Goal: Transaction & Acquisition: Book appointment/travel/reservation

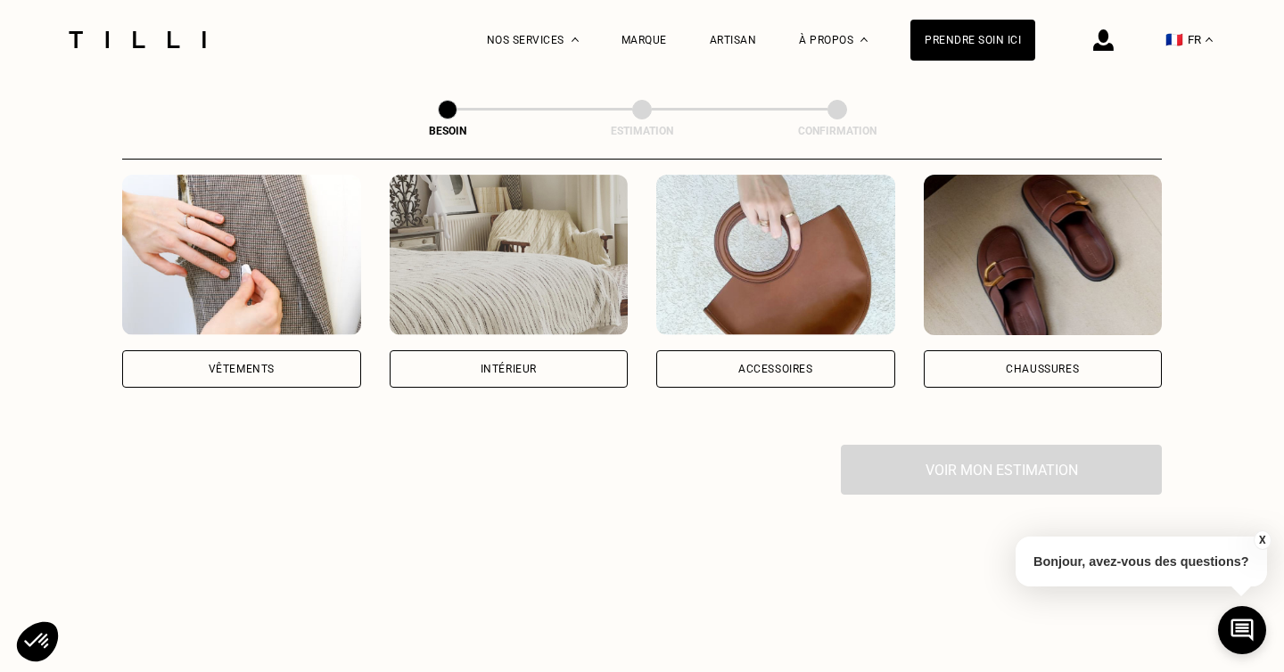
scroll to position [359, 0]
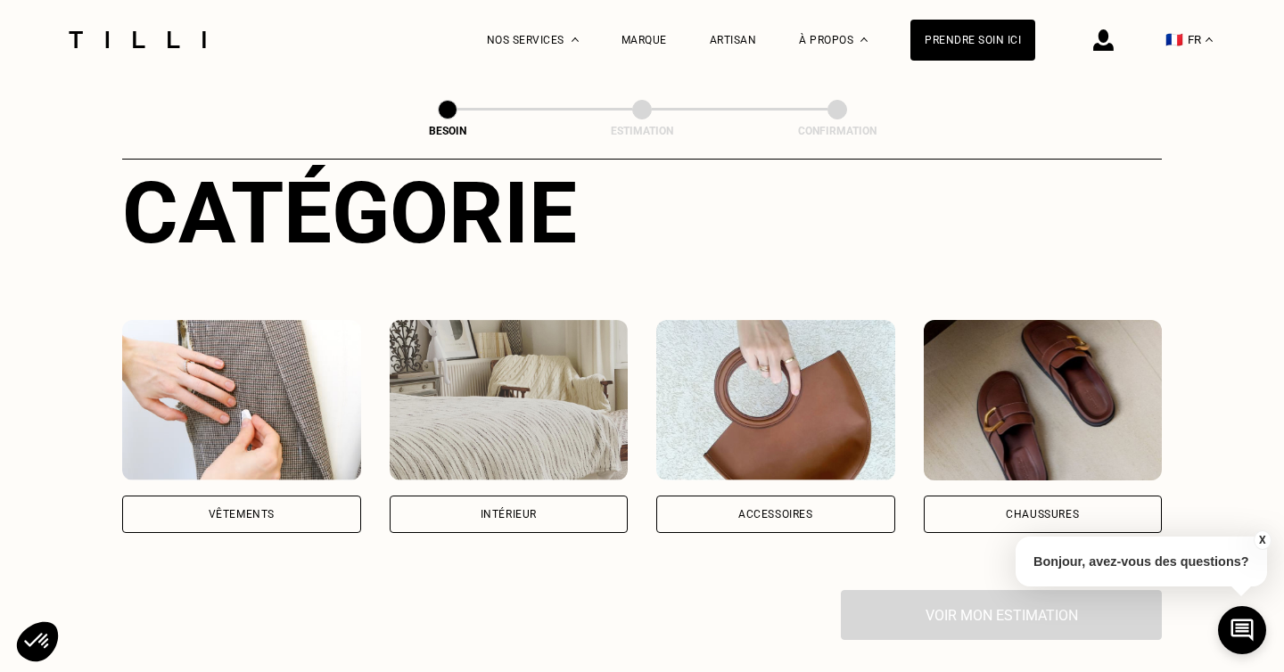
click at [497, 424] on img at bounding box center [509, 400] width 239 height 160
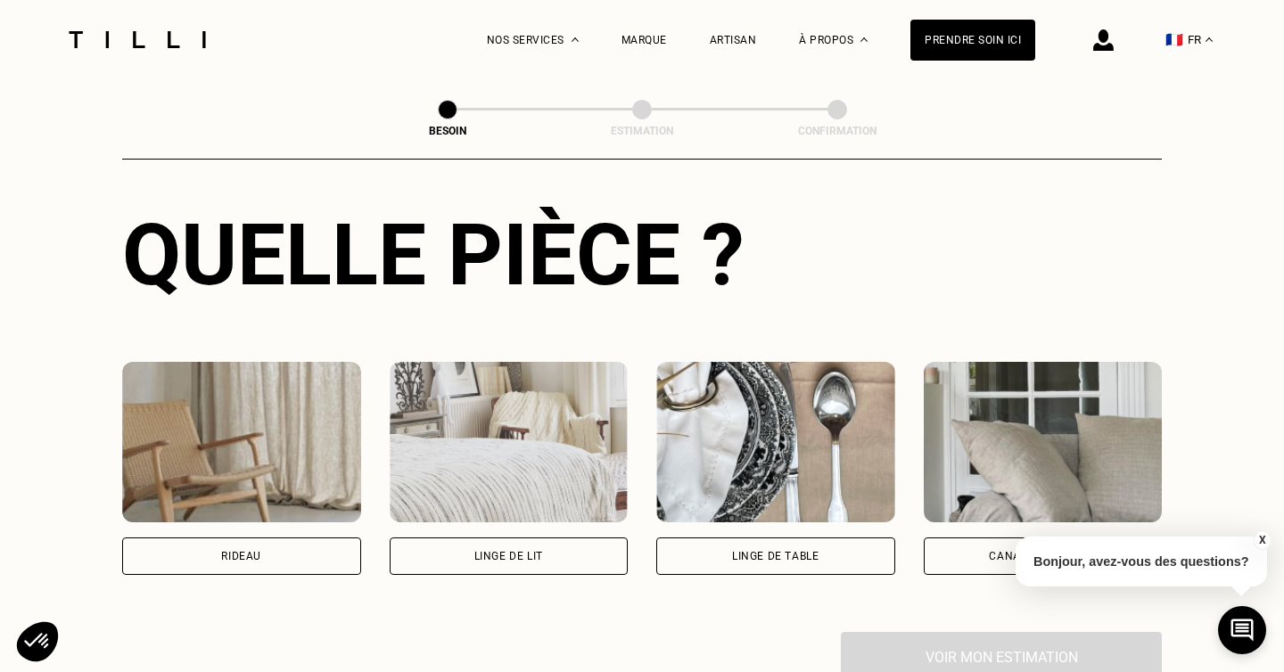
scroll to position [660, 0]
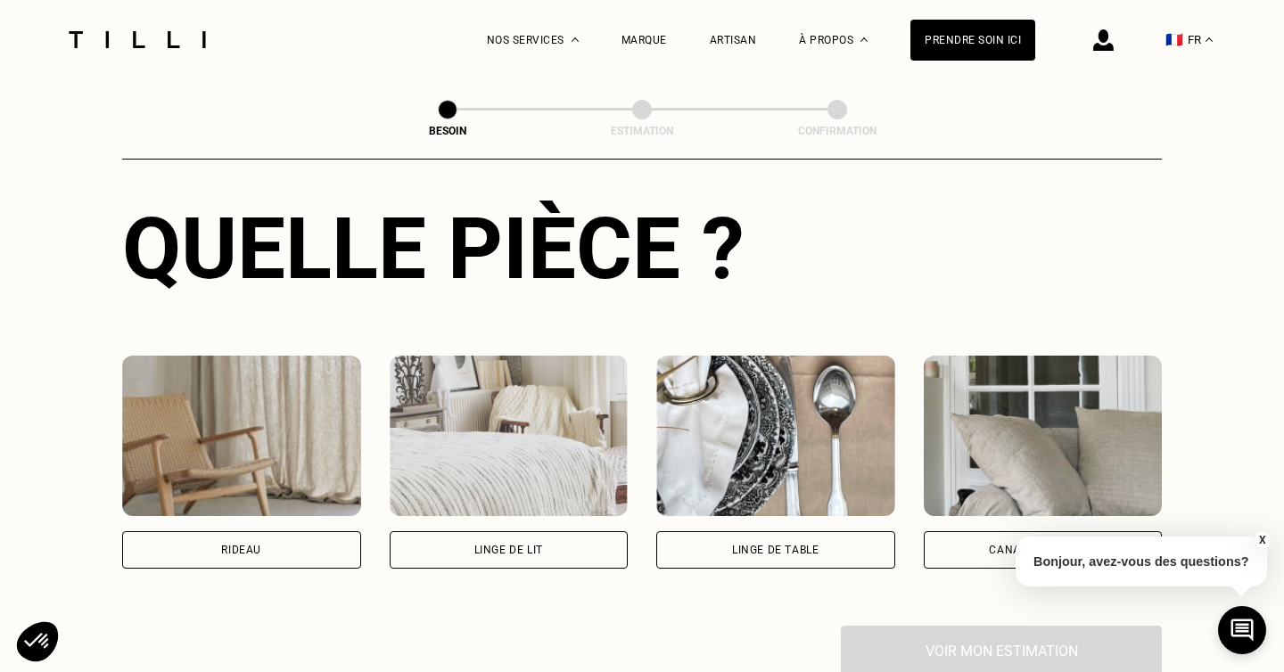
click at [230, 531] on div "Rideau" at bounding box center [241, 549] width 239 height 37
select select "FR"
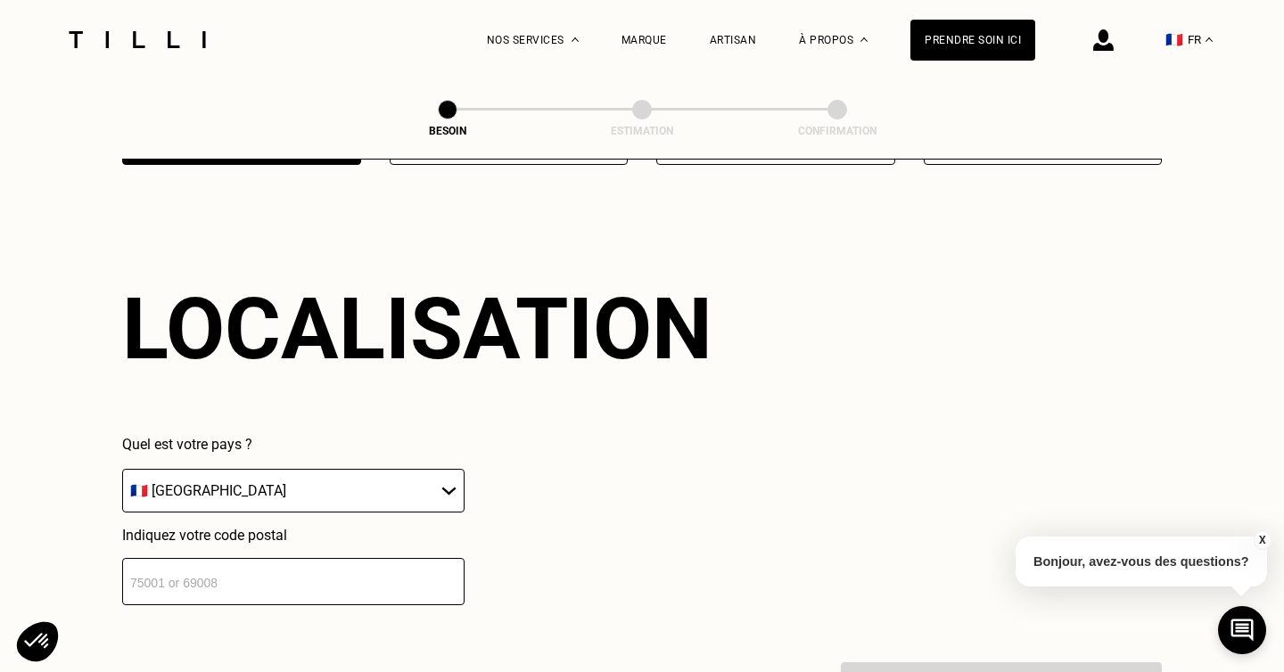
scroll to position [1065, 0]
click at [238, 568] on input "number" at bounding box center [293, 580] width 342 height 47
type input "75020"
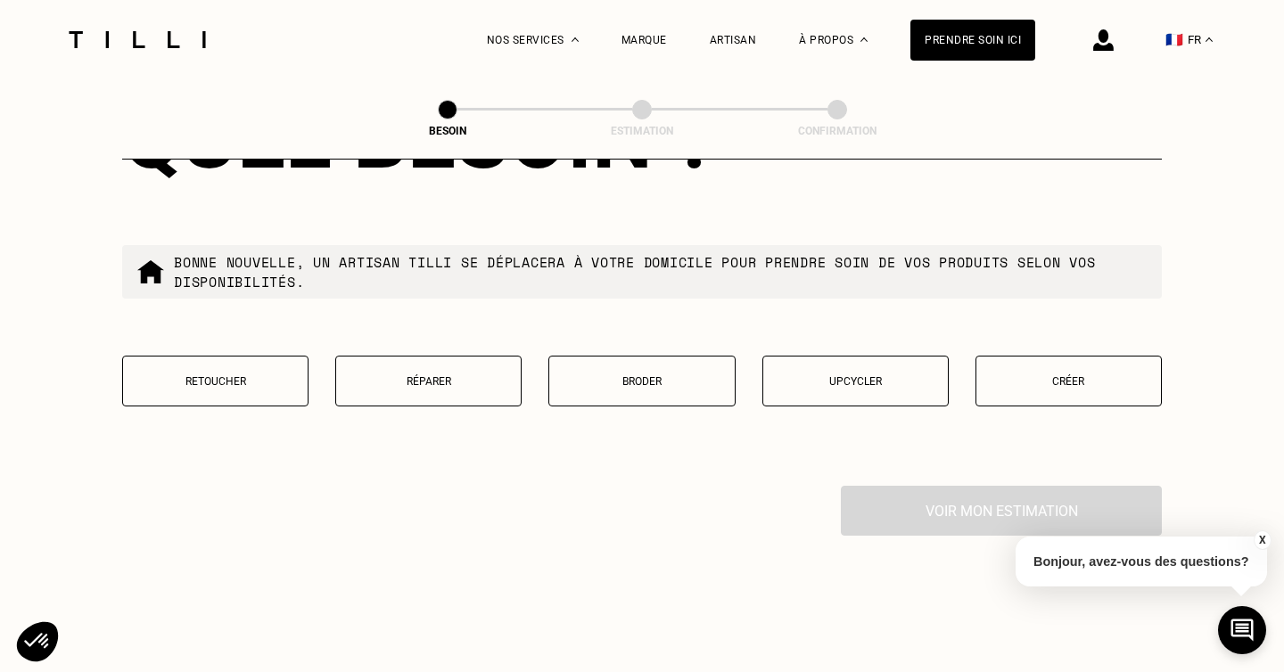
scroll to position [1711, 0]
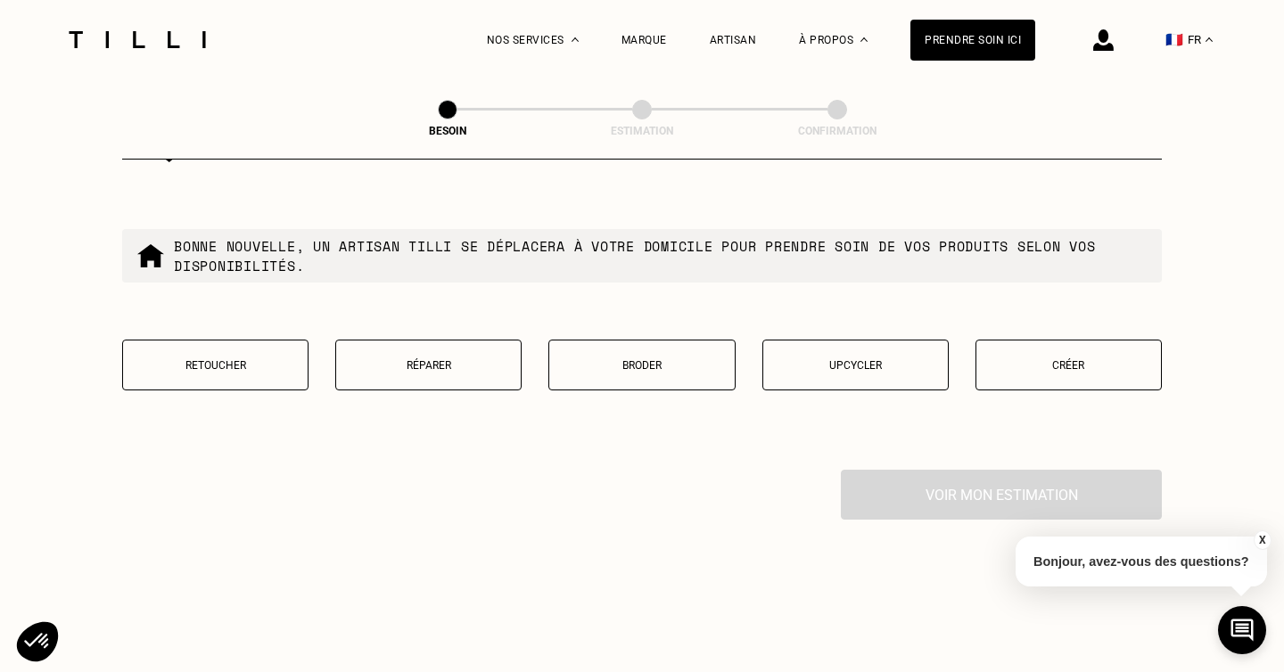
click at [229, 359] on p "Retoucher" at bounding box center [215, 365] width 167 height 12
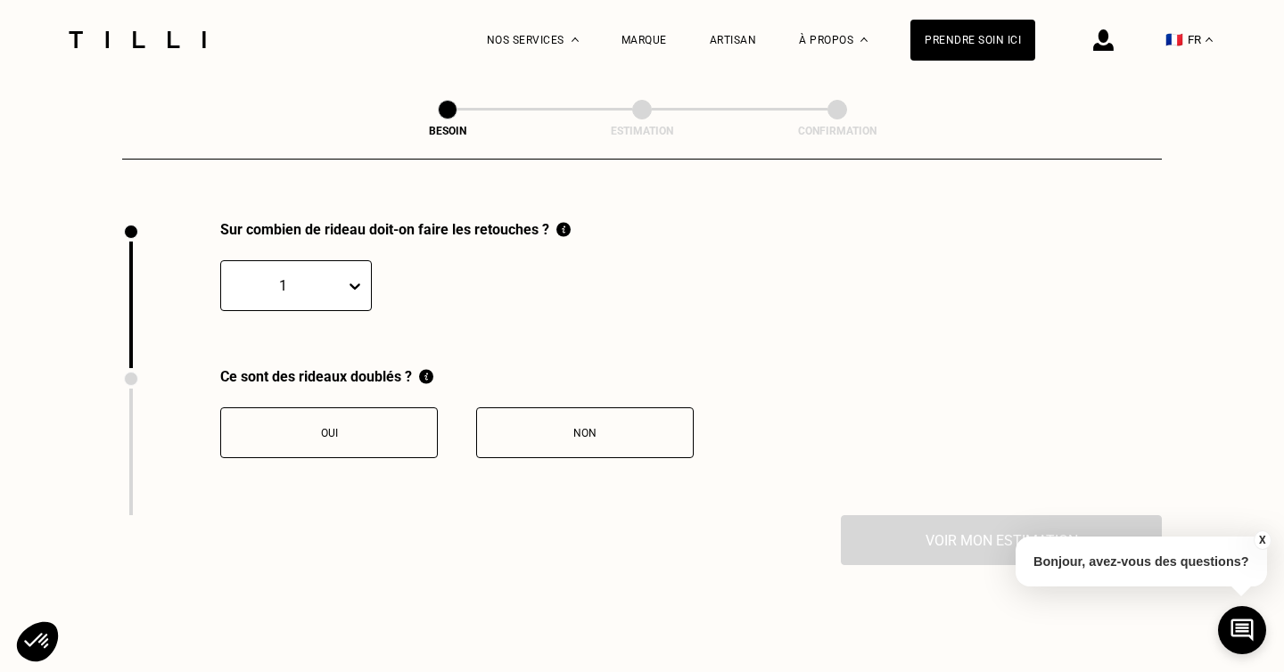
scroll to position [1962, 0]
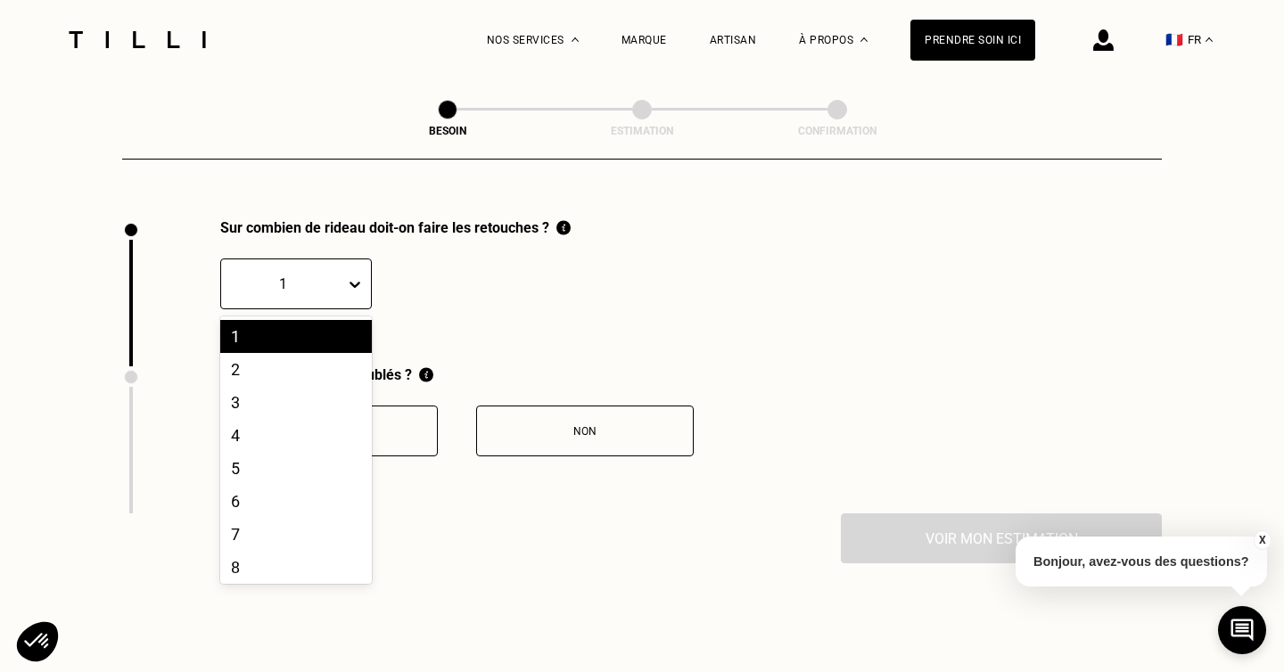
click at [329, 274] on div at bounding box center [283, 284] width 106 height 21
click at [288, 353] on div "2" at bounding box center [296, 369] width 152 height 33
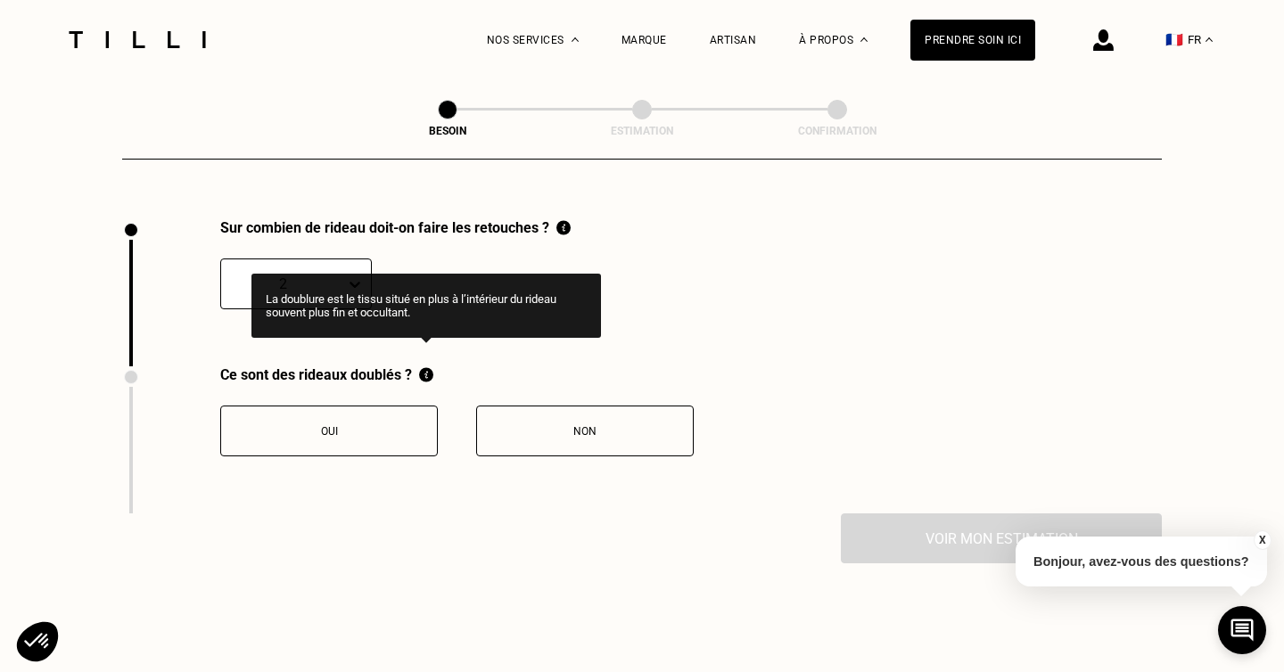
click at [426, 366] on img at bounding box center [426, 374] width 14 height 17
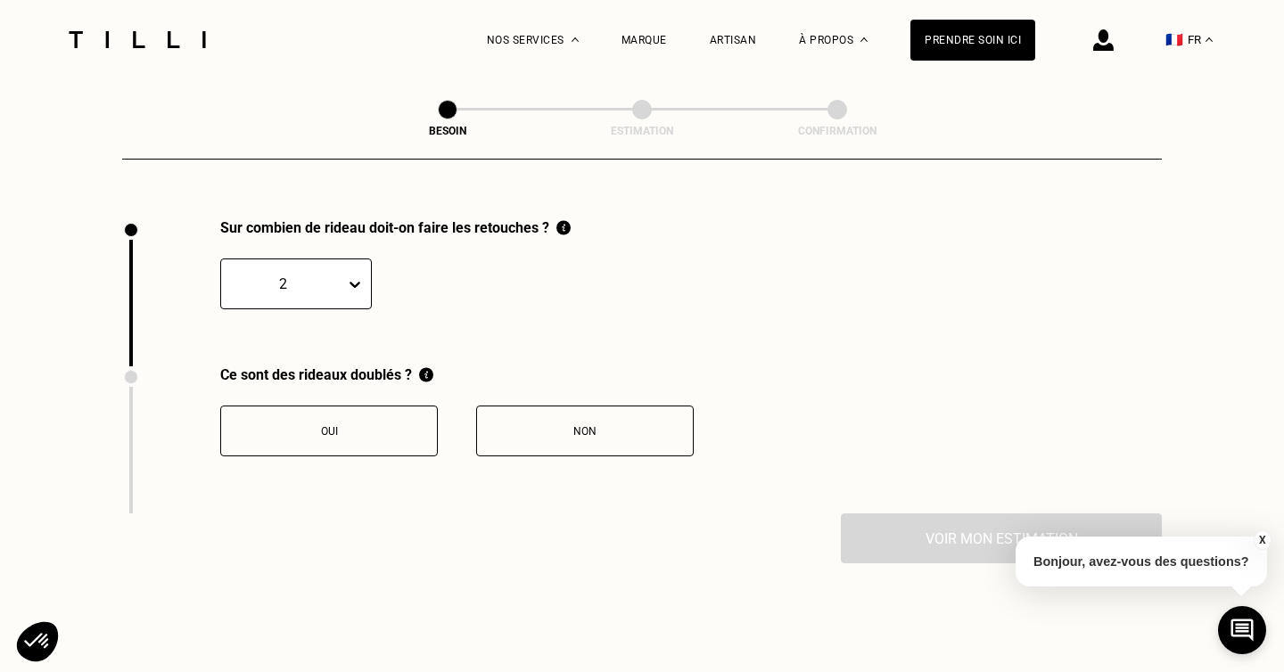
click at [564, 406] on button "Non" at bounding box center [585, 431] width 218 height 51
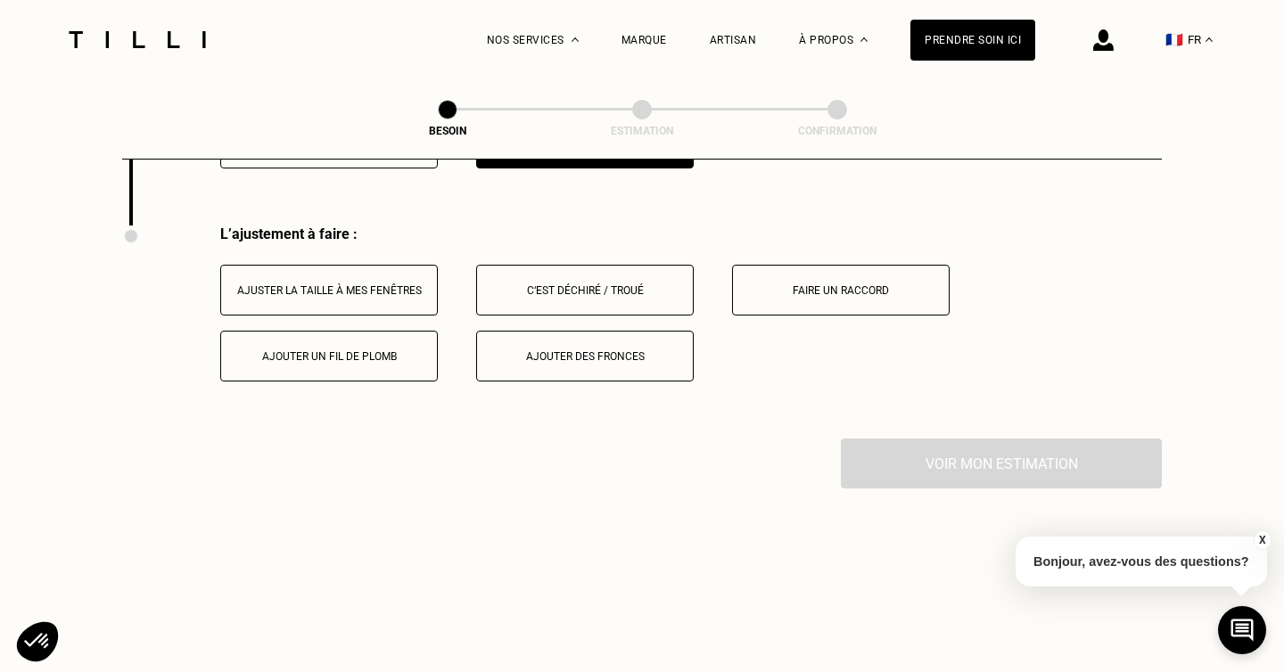
scroll to position [2256, 0]
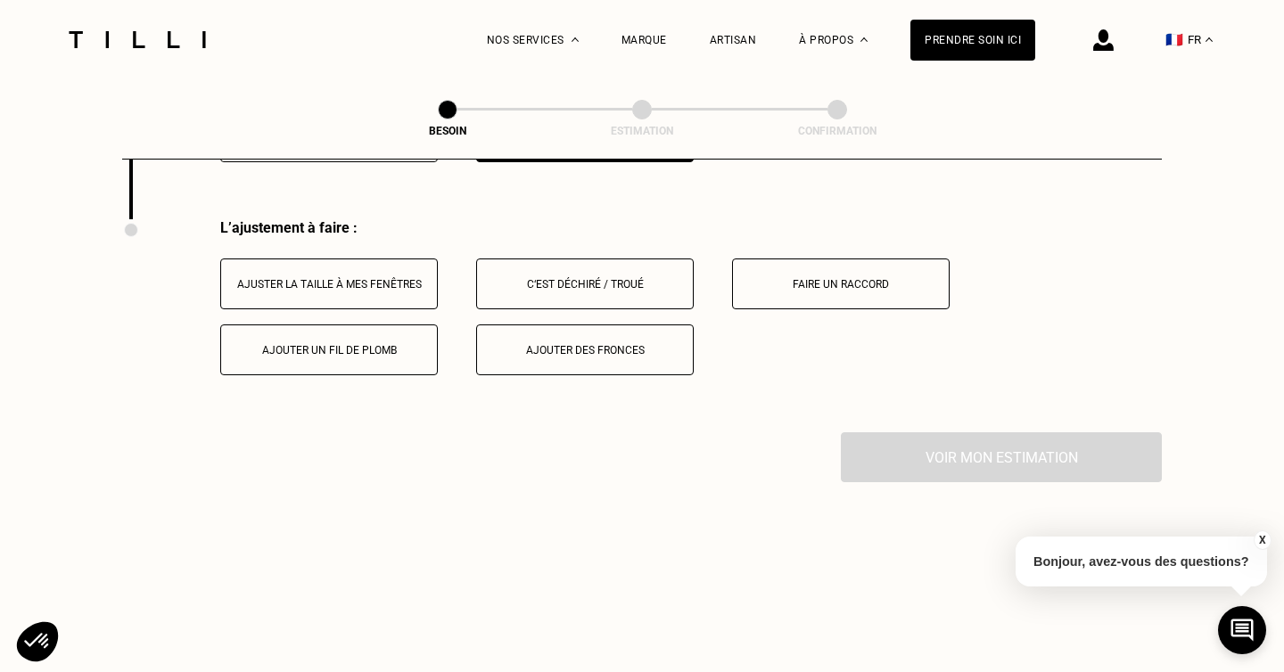
click at [330, 278] on div "Ajuster la taille à mes fenêtres" at bounding box center [329, 284] width 198 height 12
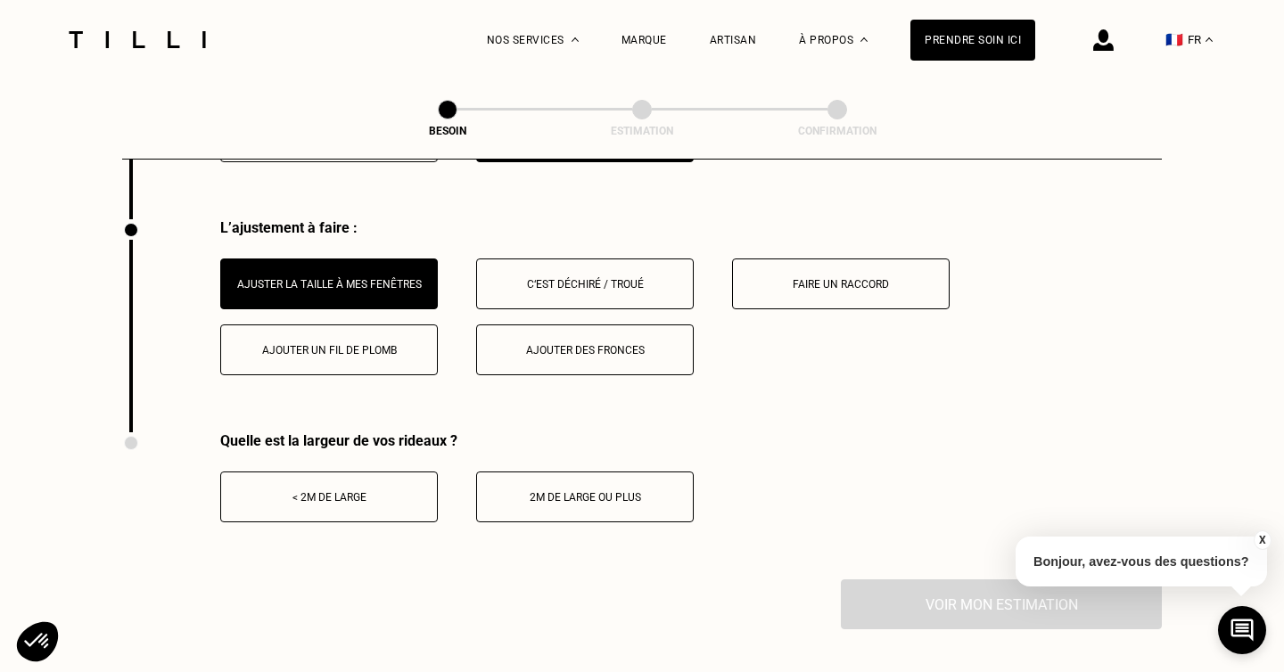
click at [370, 472] on button "< 2m de large" at bounding box center [329, 497] width 218 height 51
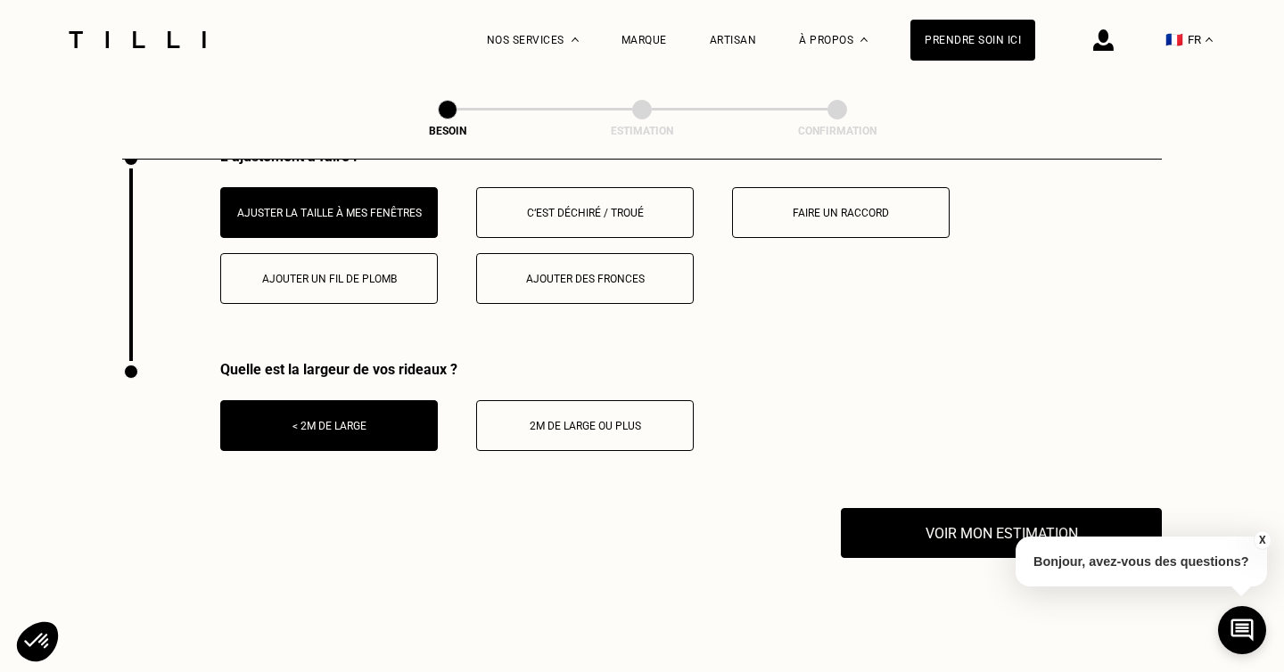
scroll to position [2351, 0]
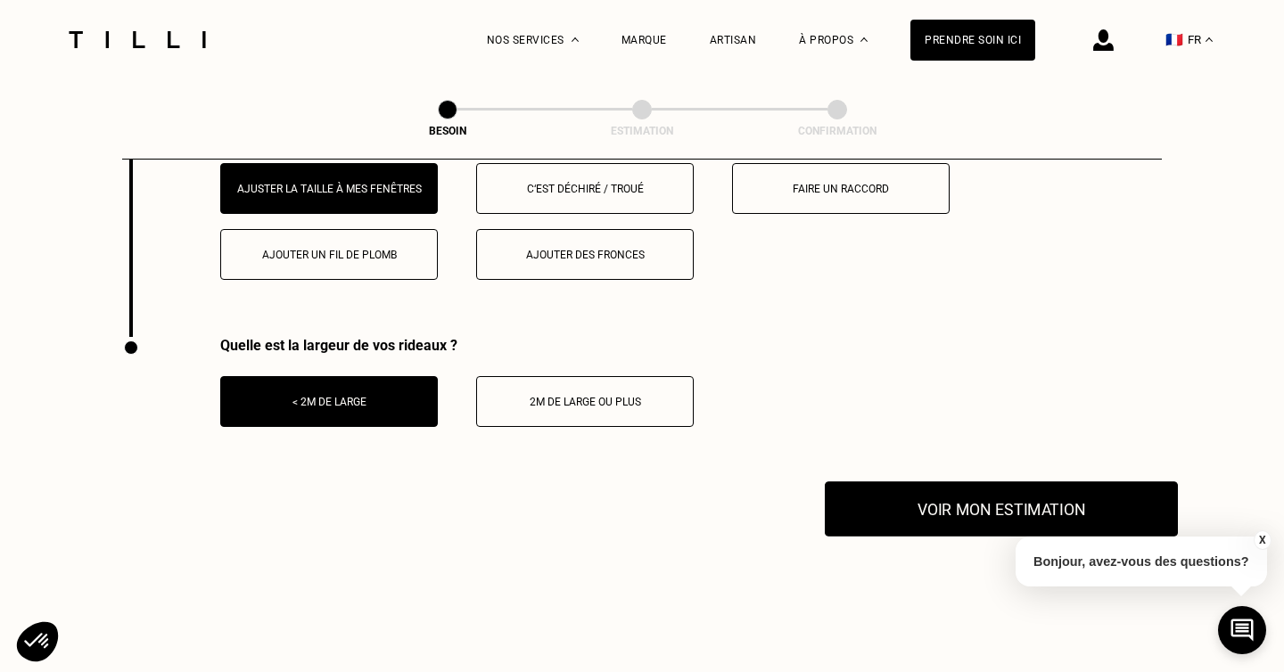
click at [947, 487] on button "Voir mon estimation" at bounding box center [1001, 508] width 353 height 55
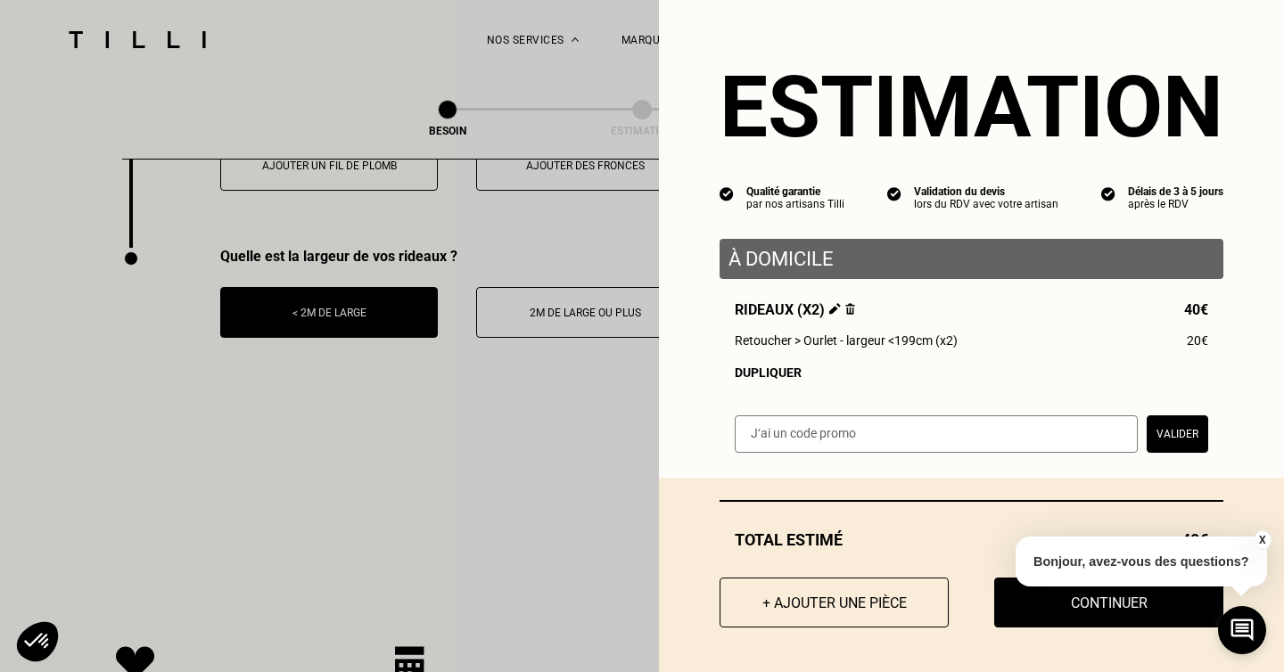
scroll to position [2446, 0]
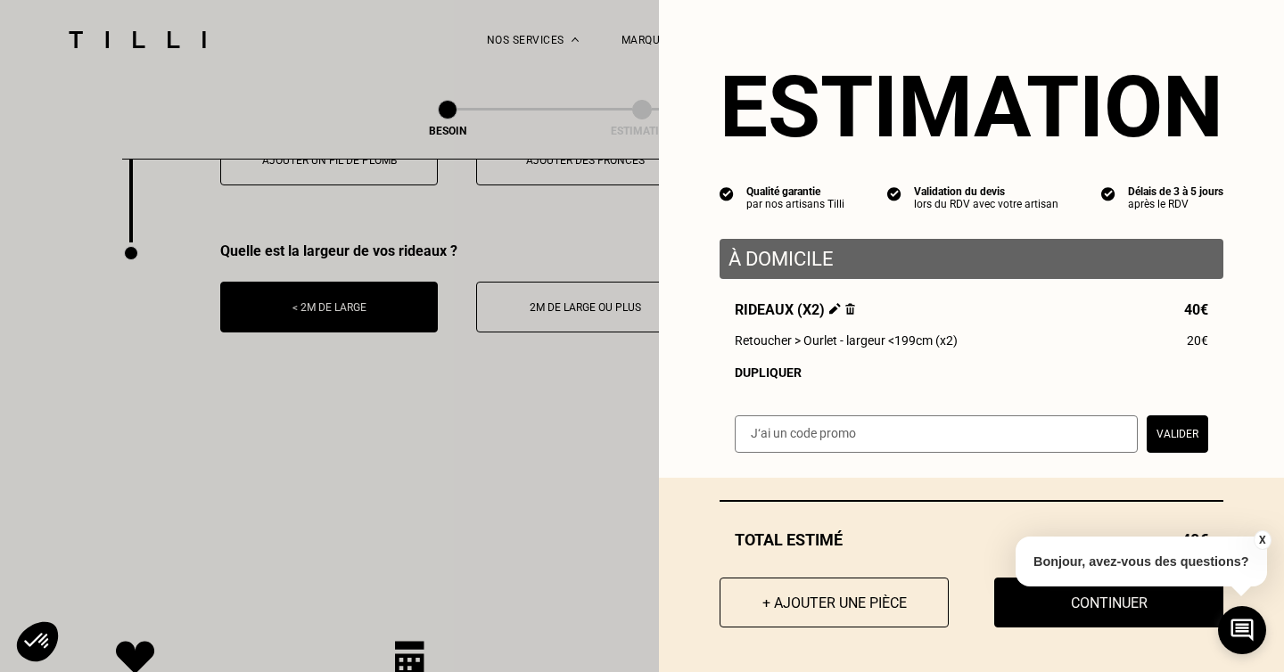
click at [1263, 539] on button "X" at bounding box center [1262, 541] width 18 height 20
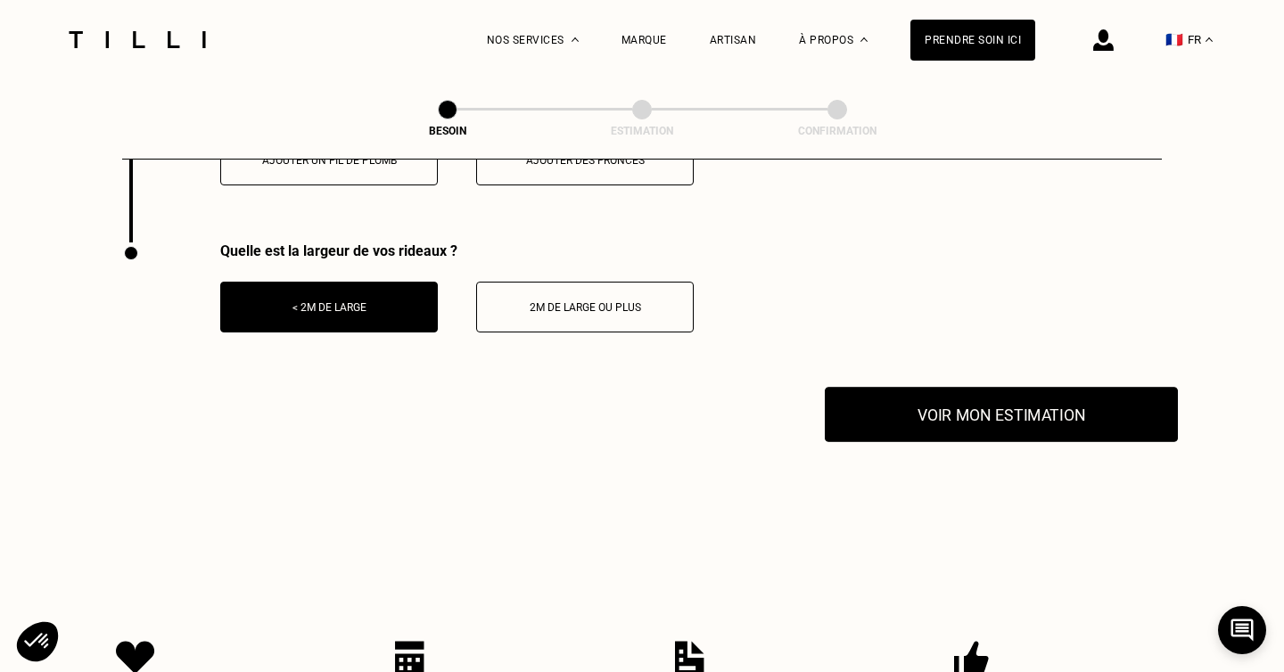
click at [963, 409] on button "Voir mon estimation" at bounding box center [1001, 414] width 353 height 55
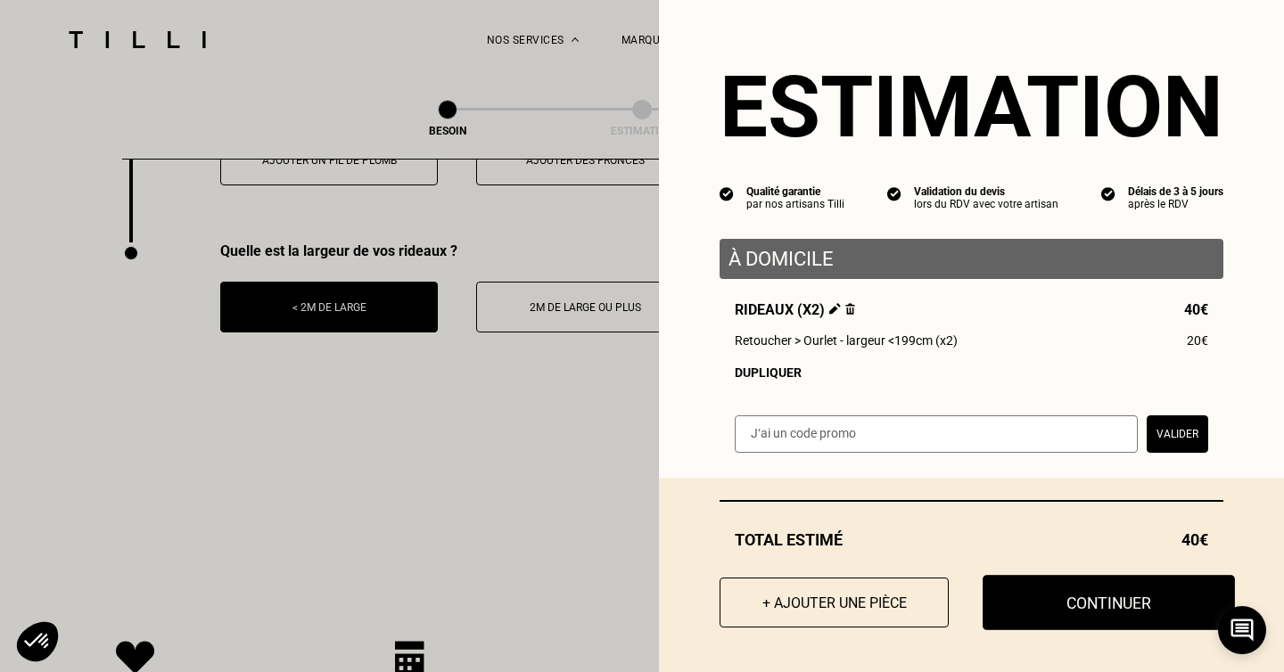
click at [1095, 598] on button "Continuer" at bounding box center [1109, 602] width 252 height 55
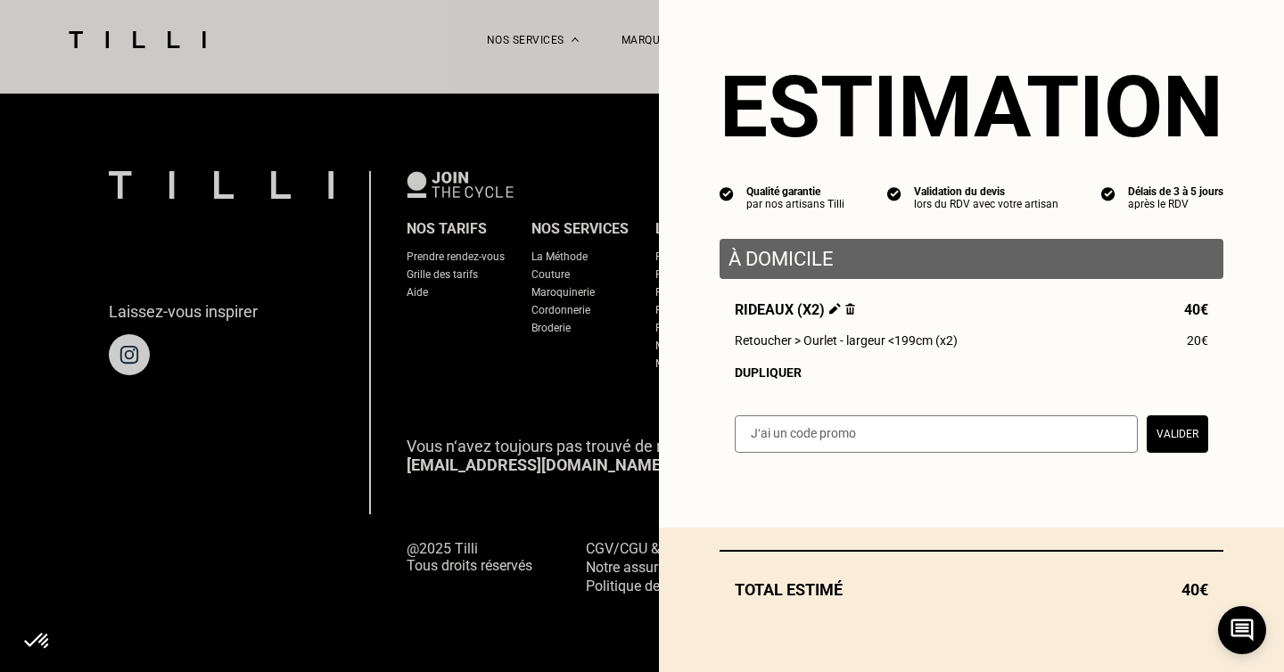
scroll to position [1130, 0]
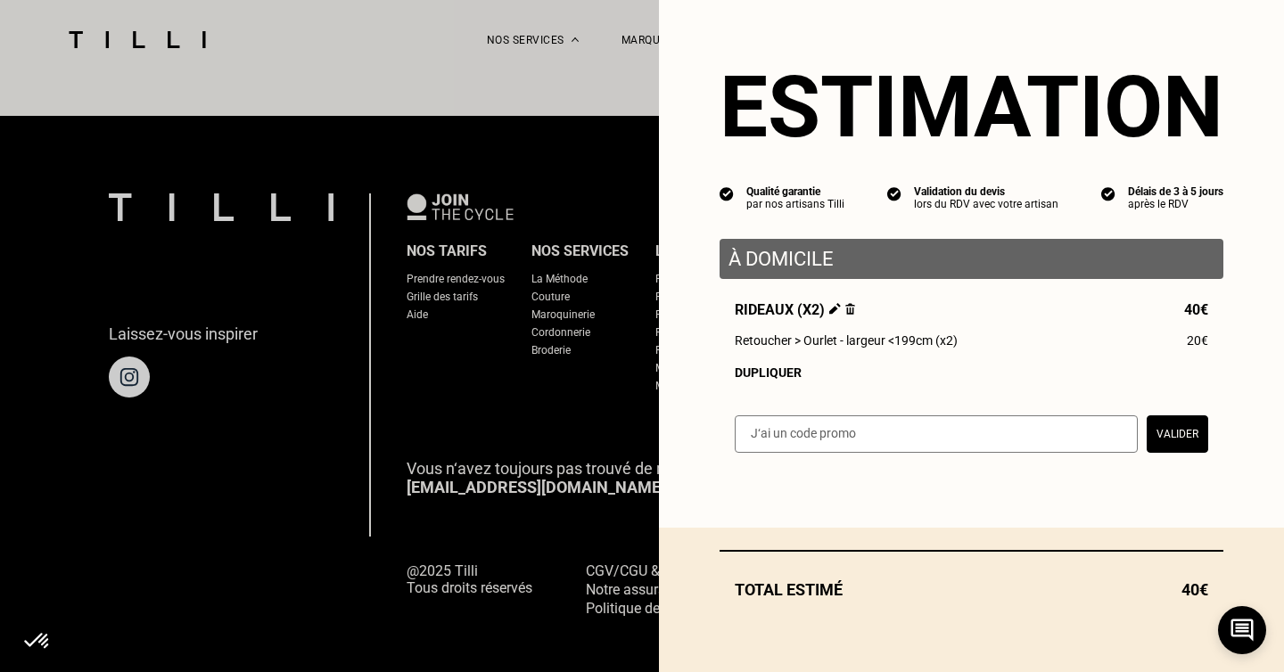
select select "FR"
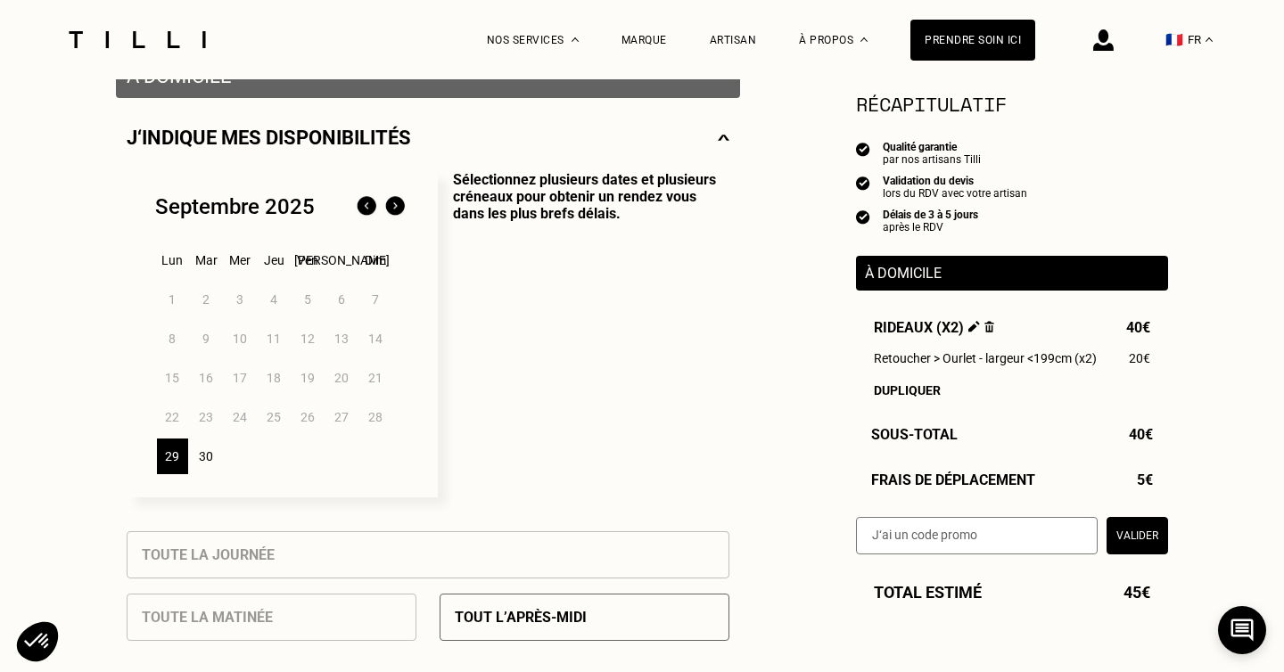
scroll to position [383, 0]
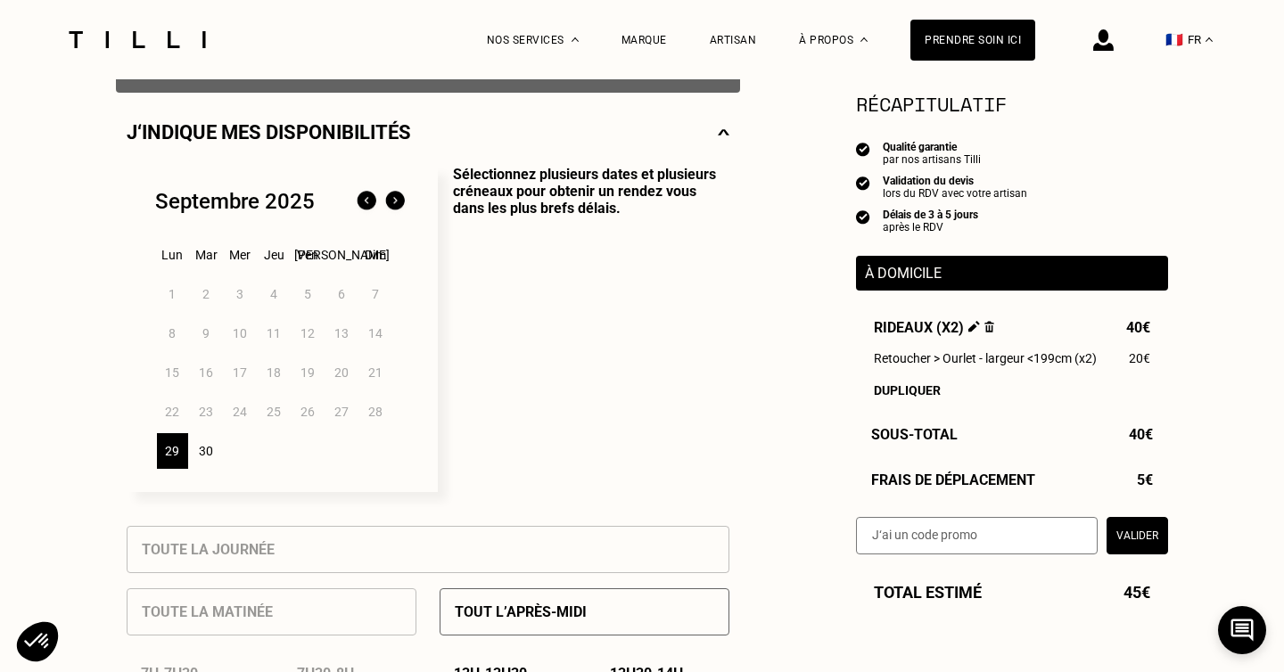
click at [394, 202] on img at bounding box center [395, 201] width 29 height 29
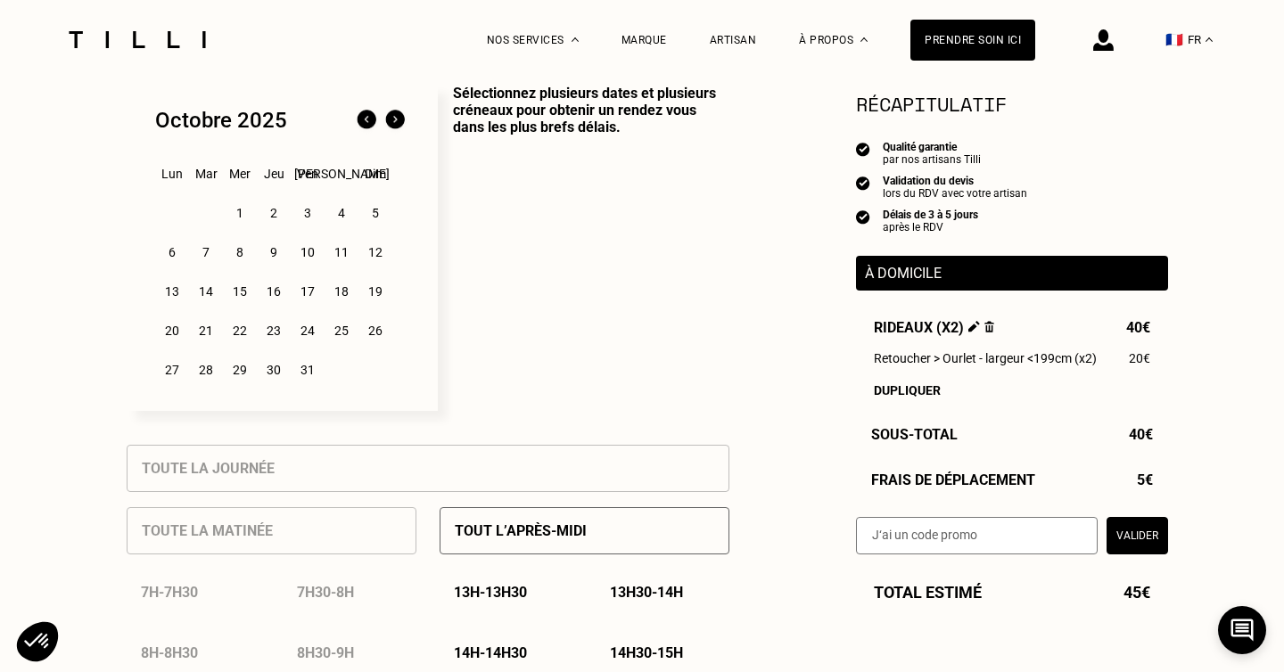
scroll to position [466, 0]
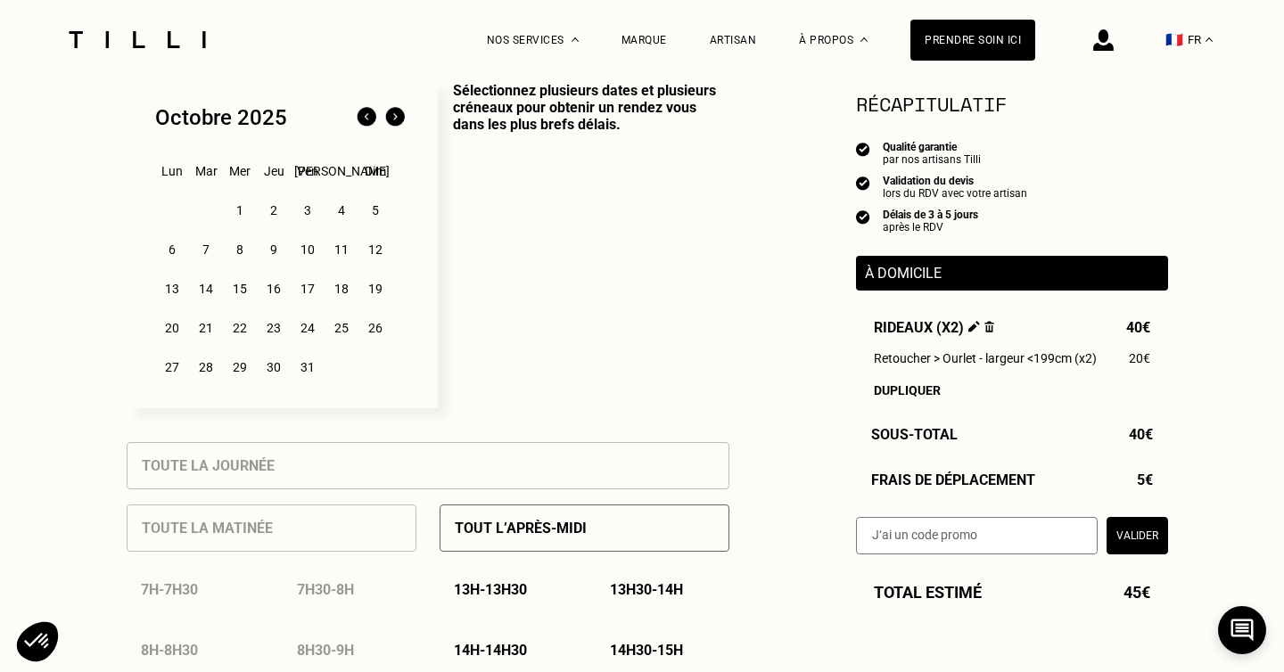
click at [238, 215] on div "1" at bounding box center [240, 211] width 31 height 36
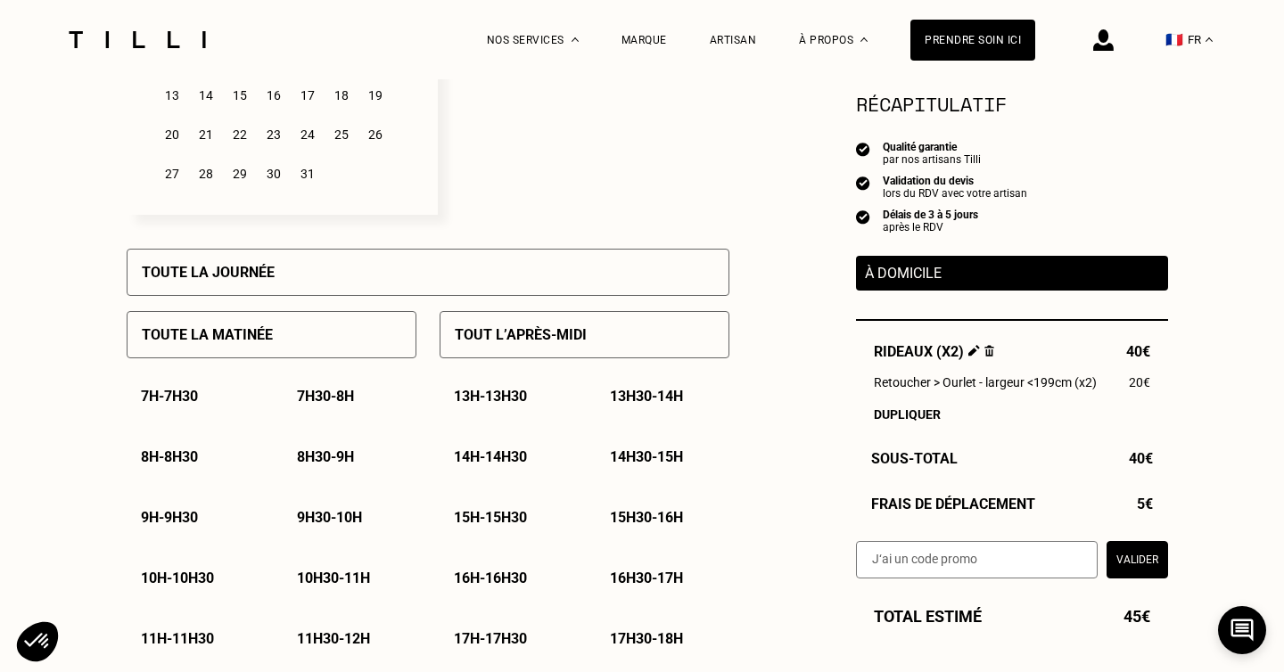
scroll to position [664, 0]
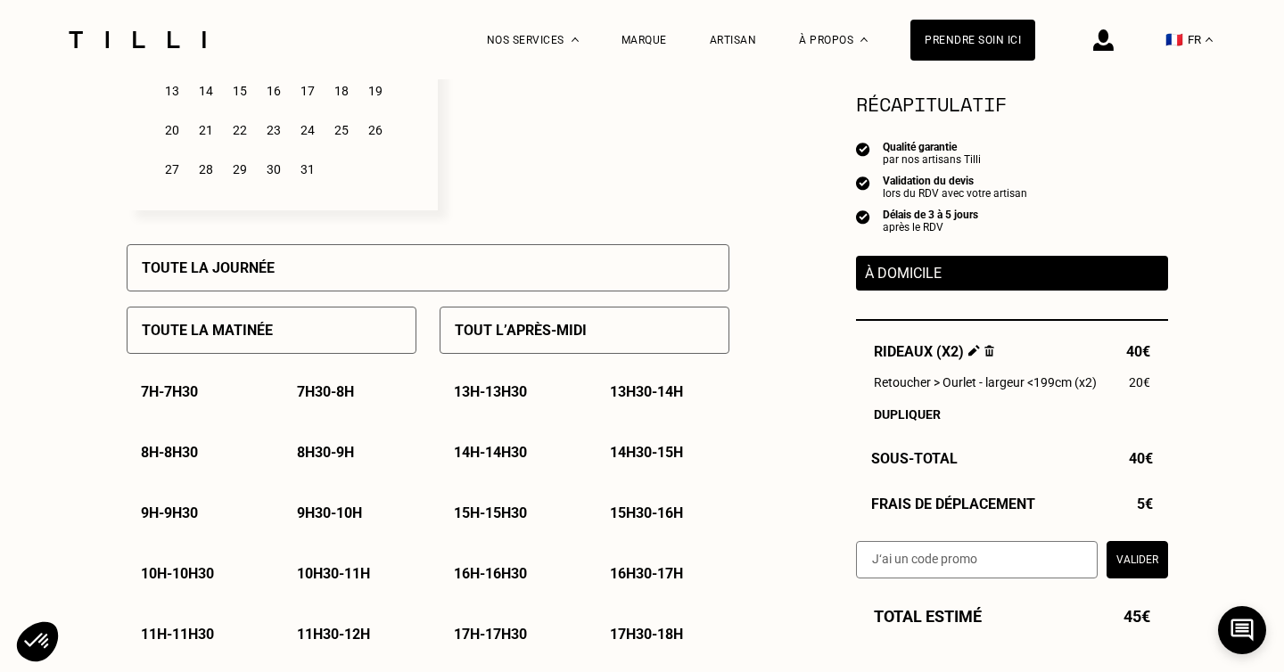
click at [509, 454] on p "14h - 14h30" at bounding box center [490, 452] width 73 height 17
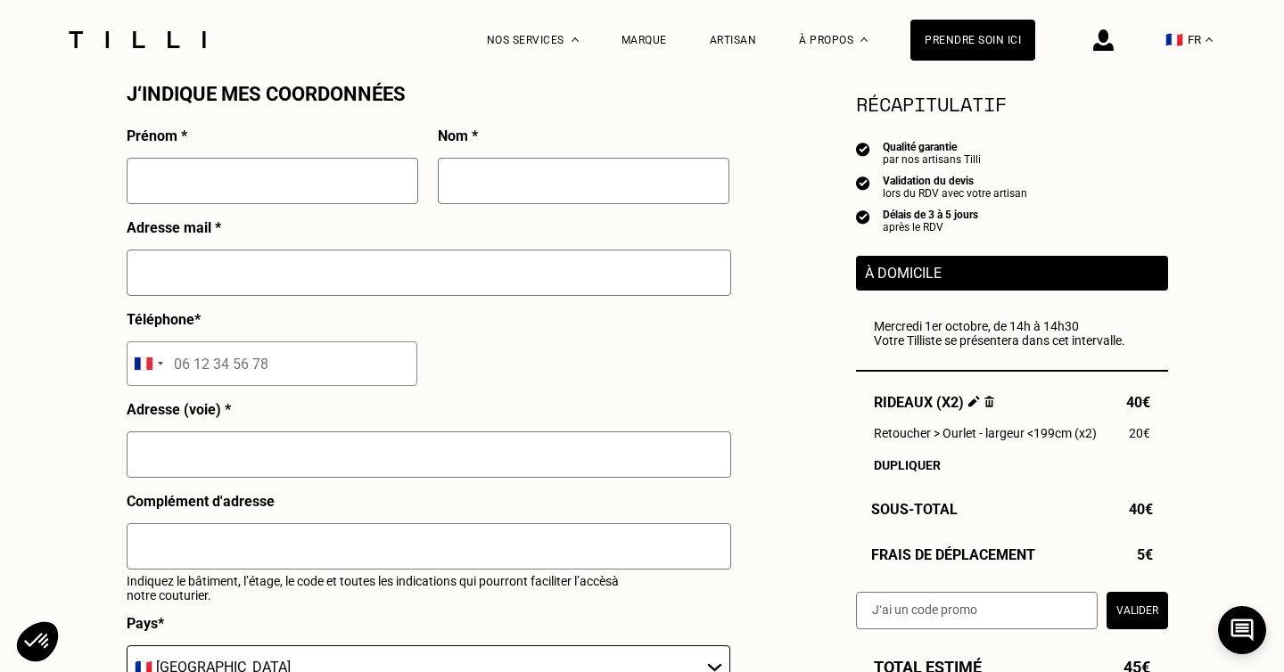
scroll to position [1651, 0]
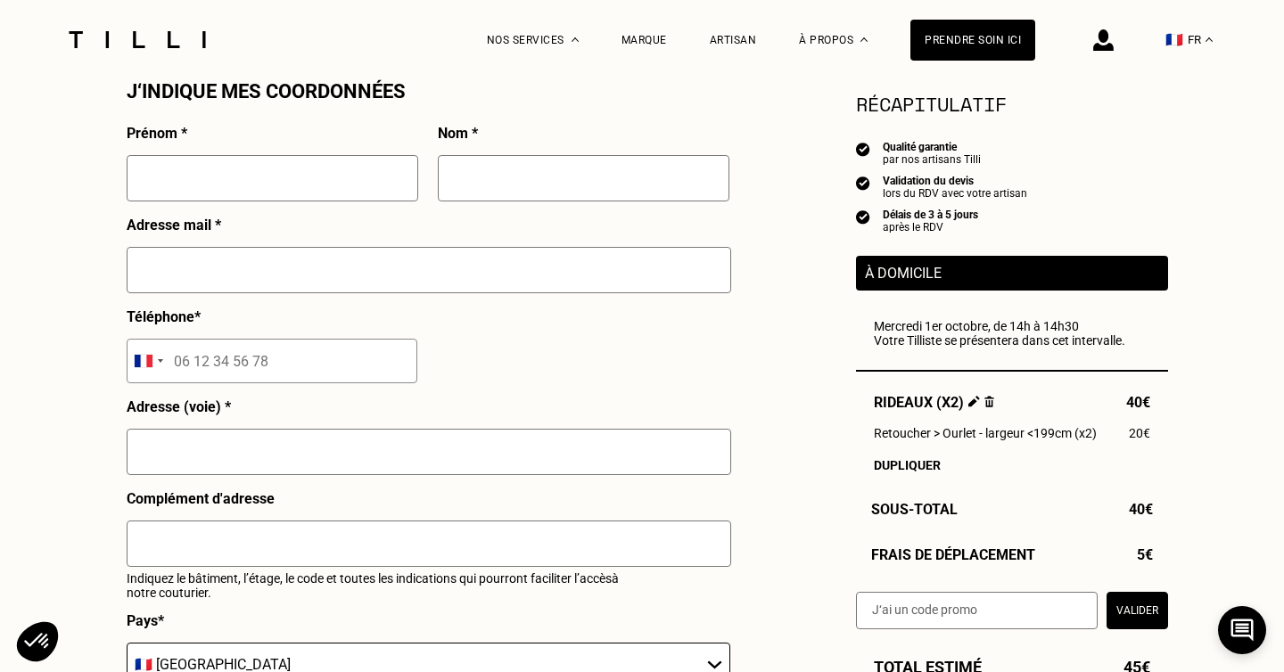
click at [336, 176] on input "text" at bounding box center [273, 178] width 292 height 46
type input "[PERSON_NAME]"
type input "[EMAIL_ADDRESS][DOMAIN_NAME]"
type input "06 52 03 82 38"
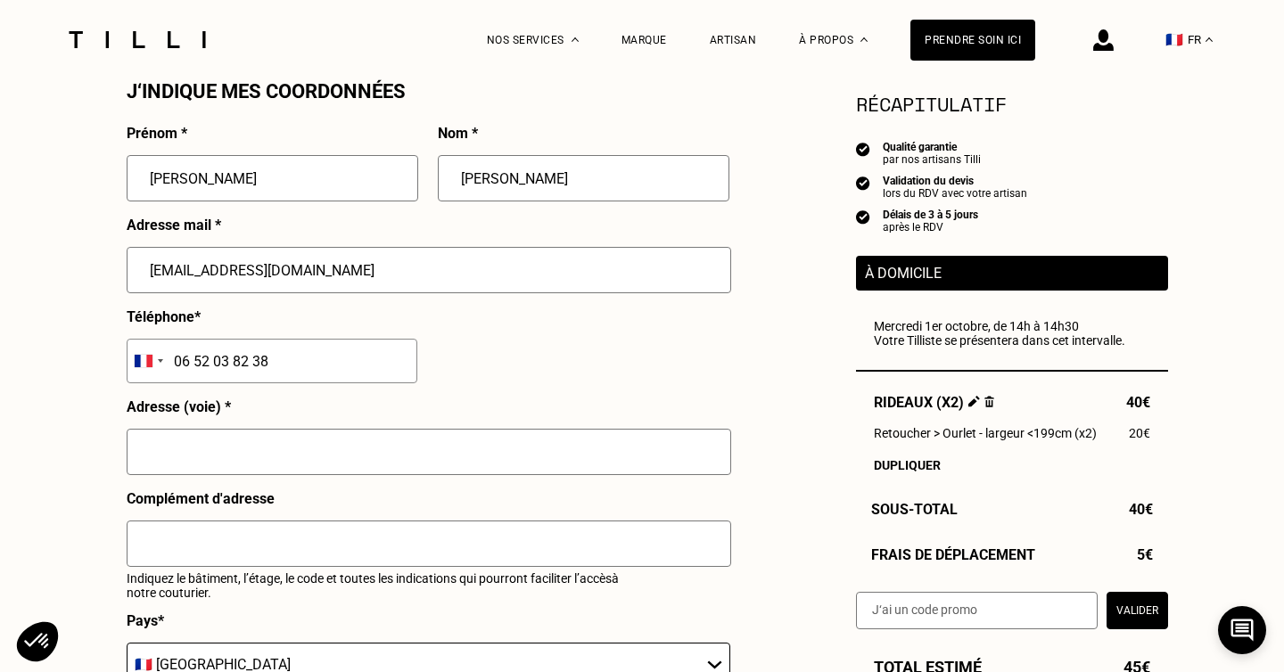
type input "[STREET_ADDRESS]"
type input "[GEOGRAPHIC_DATA]"
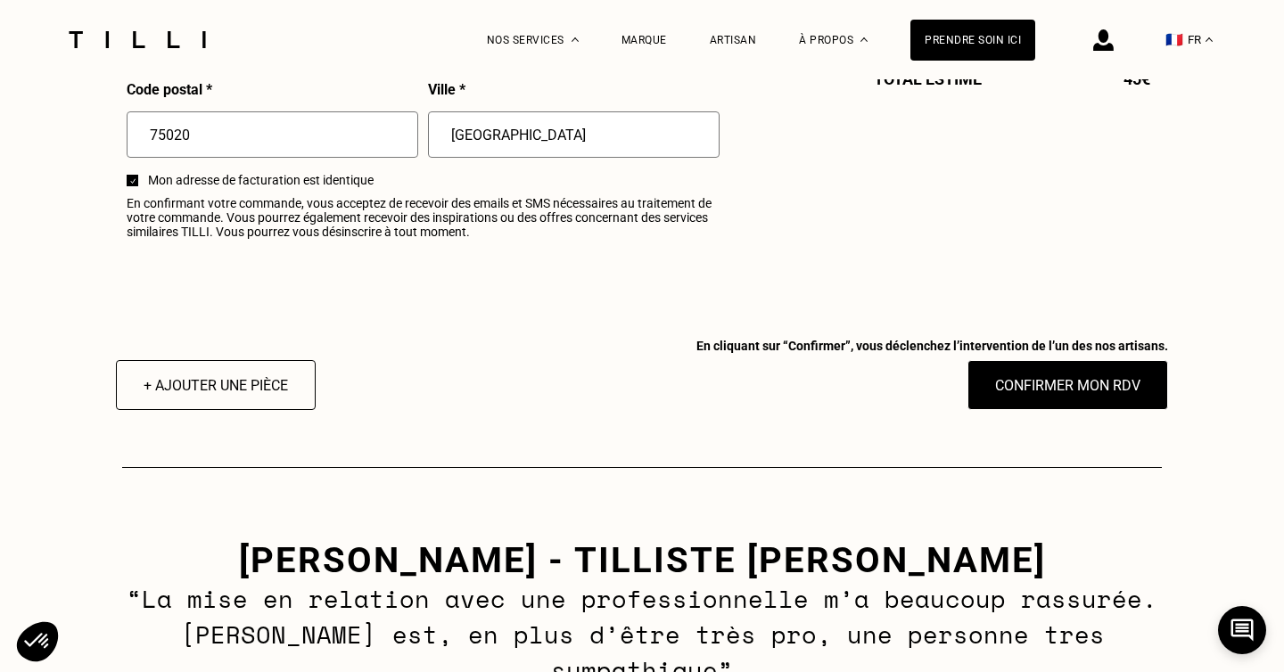
scroll to position [2271, 0]
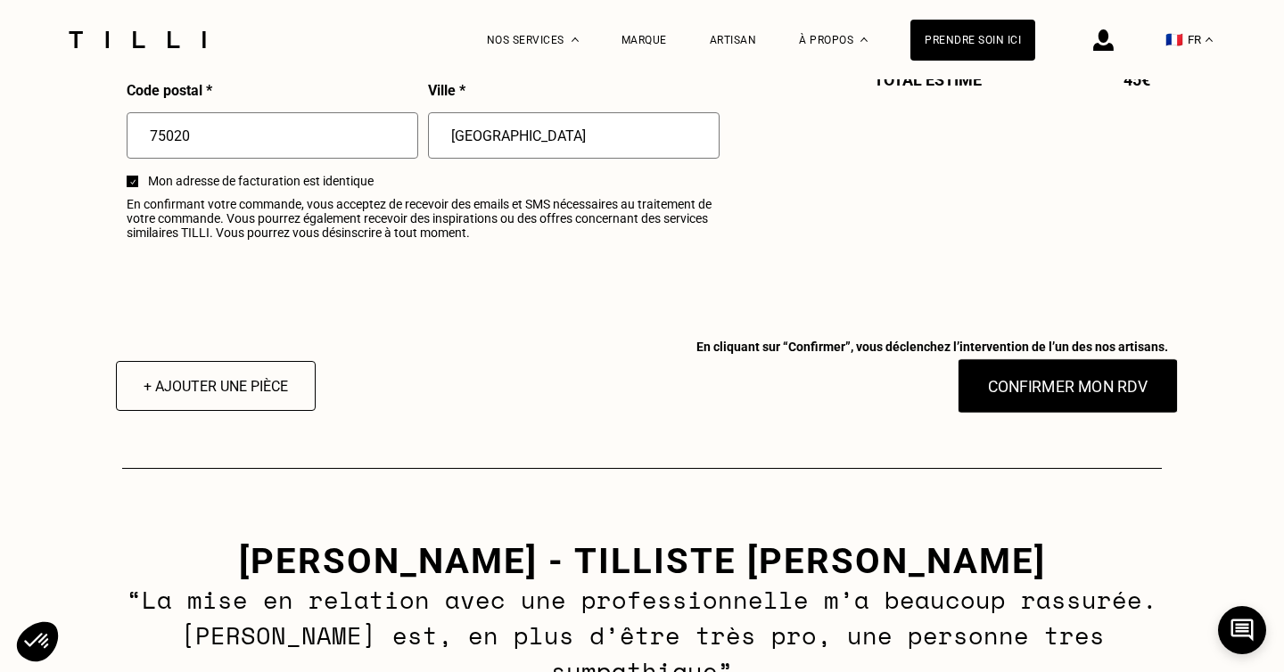
click at [1076, 382] on button "Confirmer mon RDV" at bounding box center [1068, 385] width 221 height 55
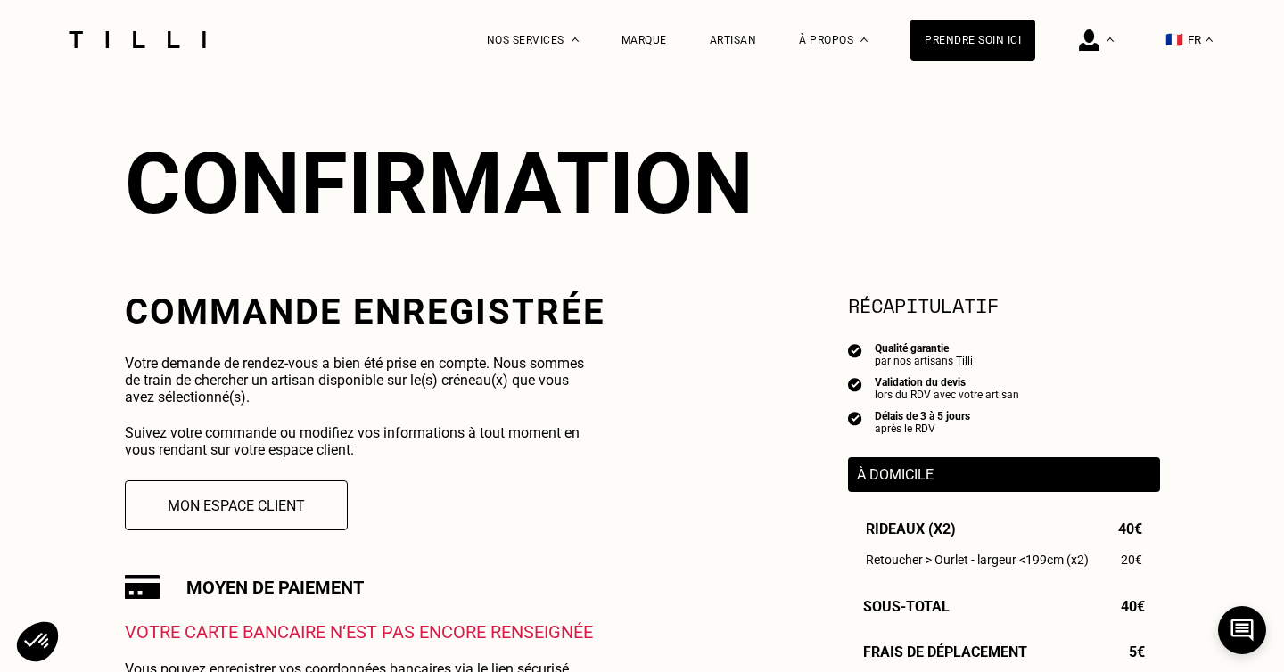
scroll to position [138, 0]
